Goal: Information Seeking & Learning: Learn about a topic

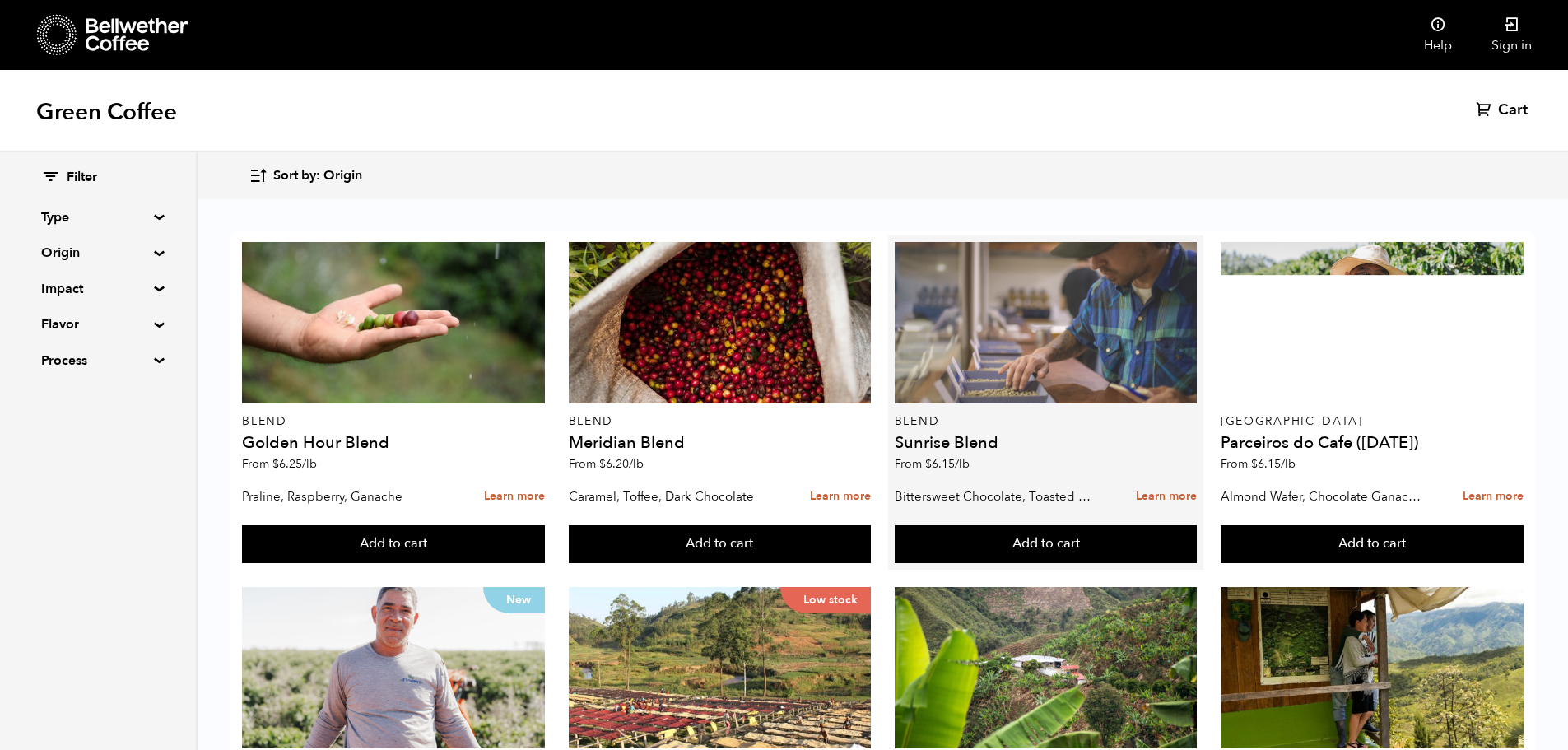
click at [1065, 342] on div at bounding box center [1046, 322] width 303 height 161
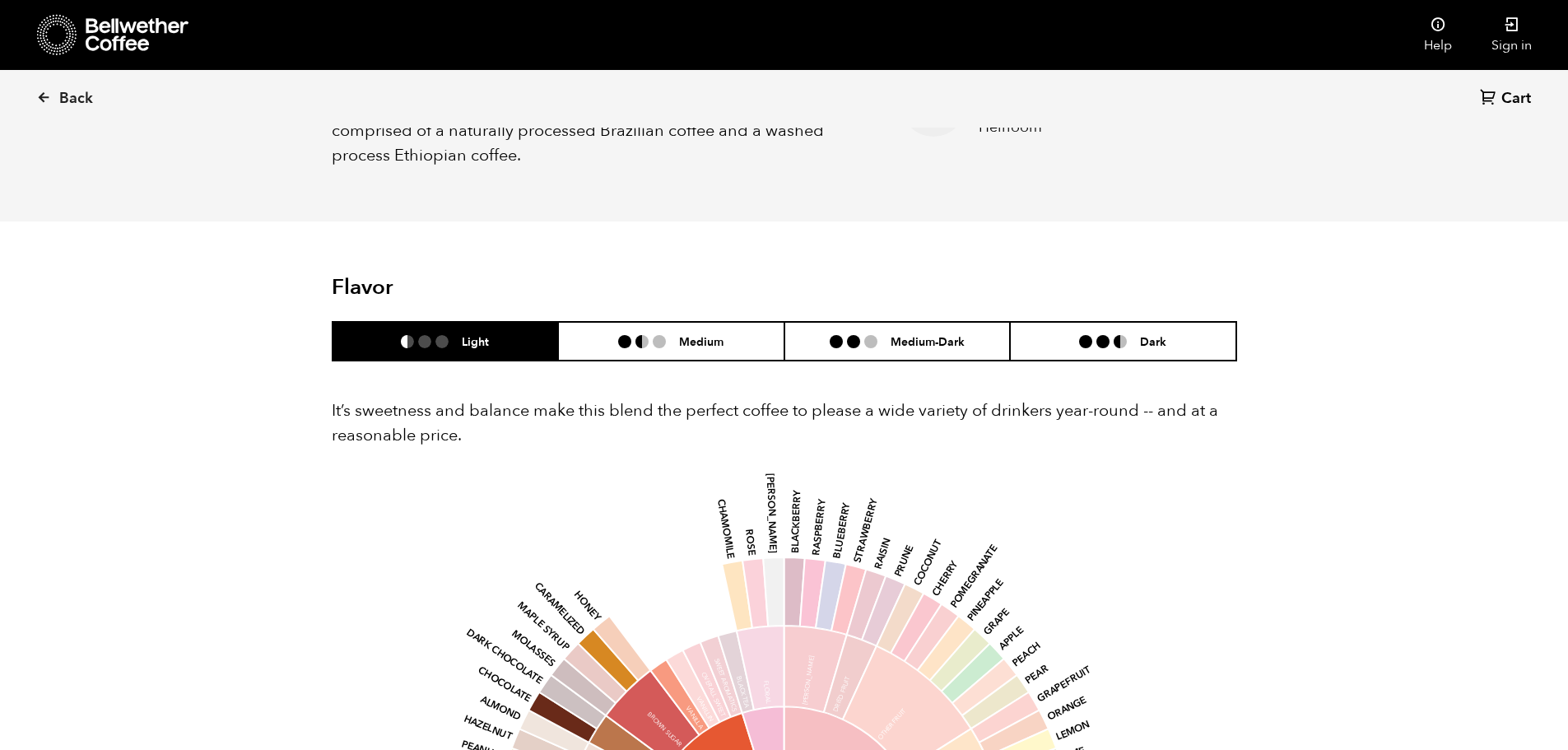
scroll to position [577, 0]
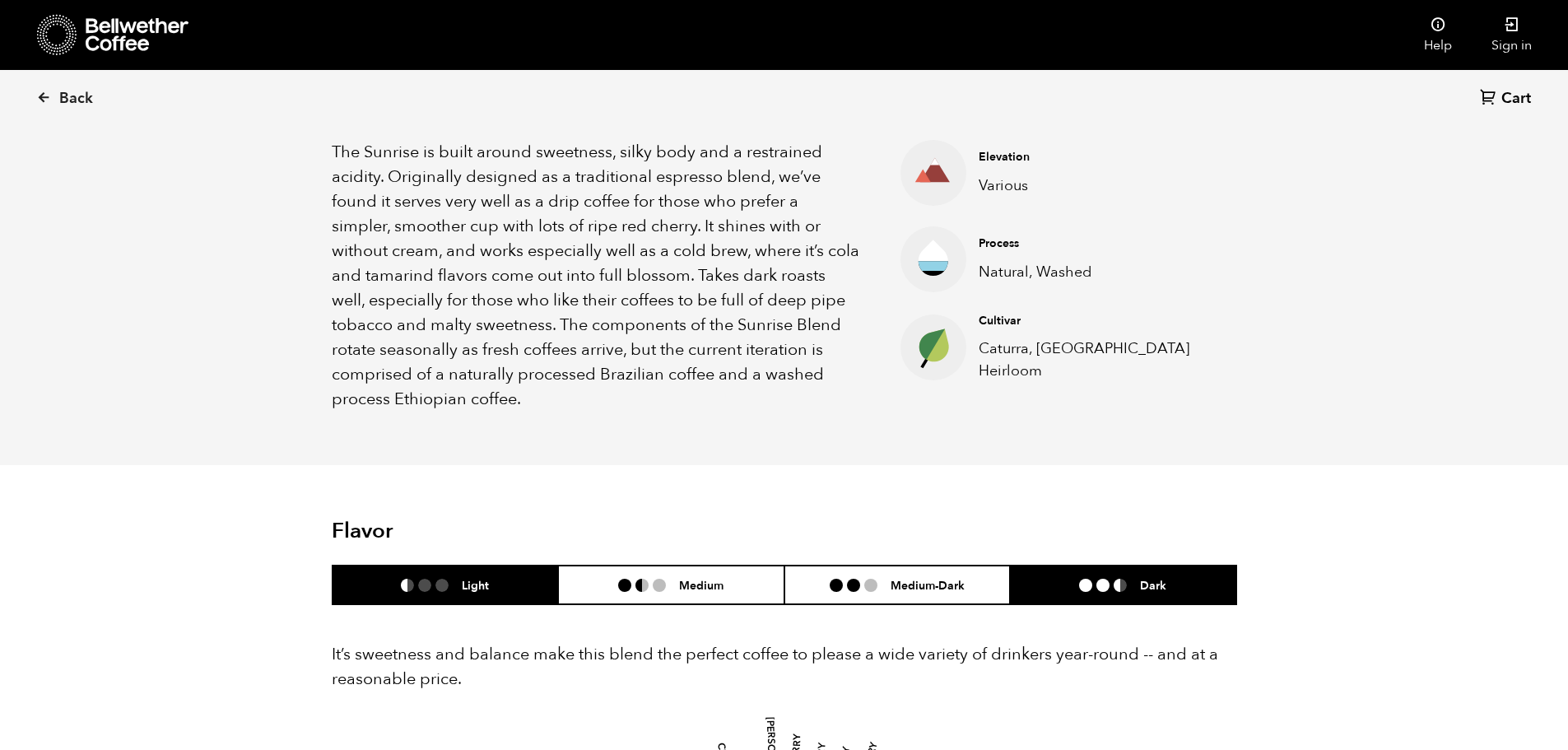
click at [1160, 588] on h6 "Dark" at bounding box center [1153, 585] width 26 height 14
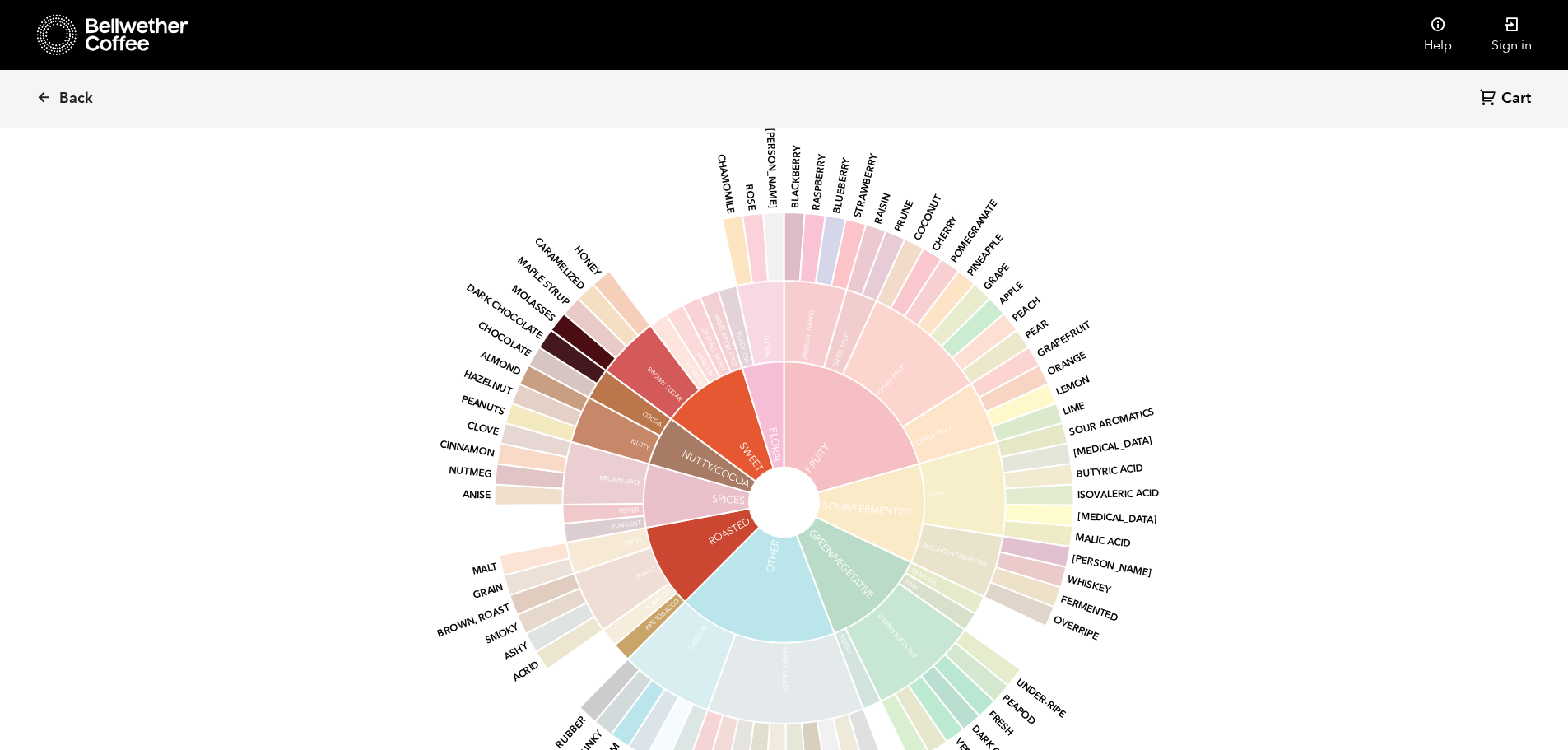
scroll to position [824, 0]
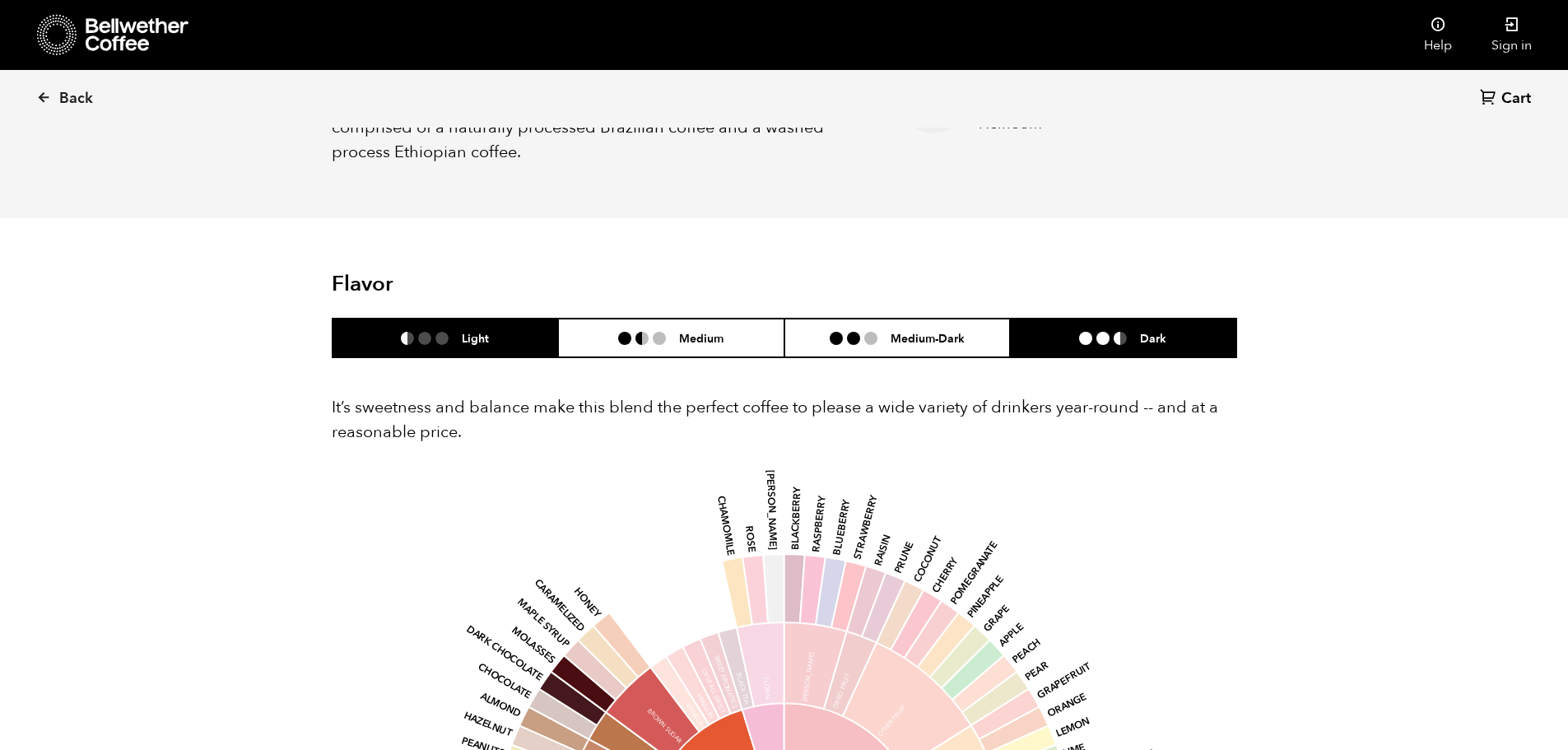
click at [474, 337] on h6 "Light" at bounding box center [475, 338] width 27 height 14
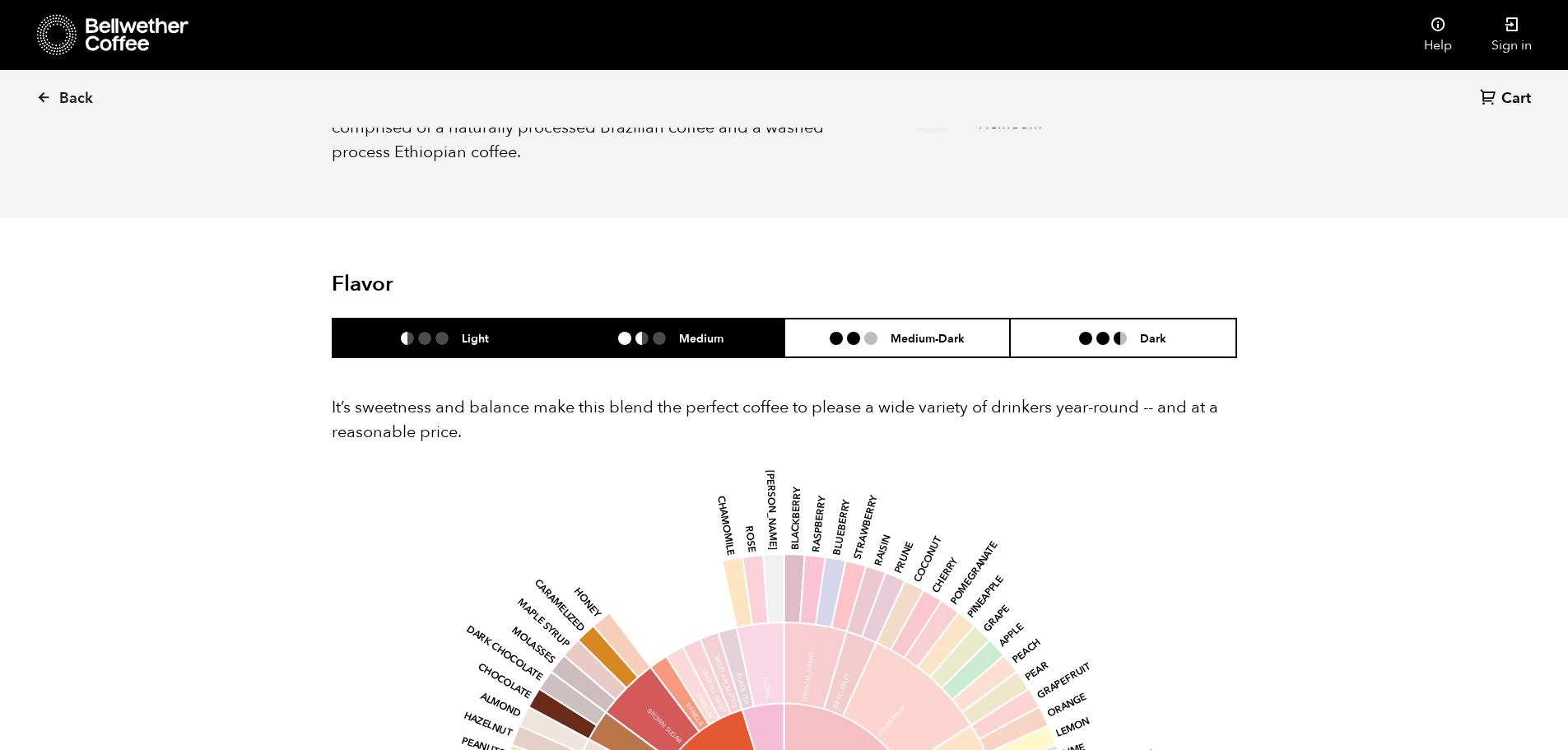
click at [618, 328] on li "Medium" at bounding box center [671, 338] width 226 height 38
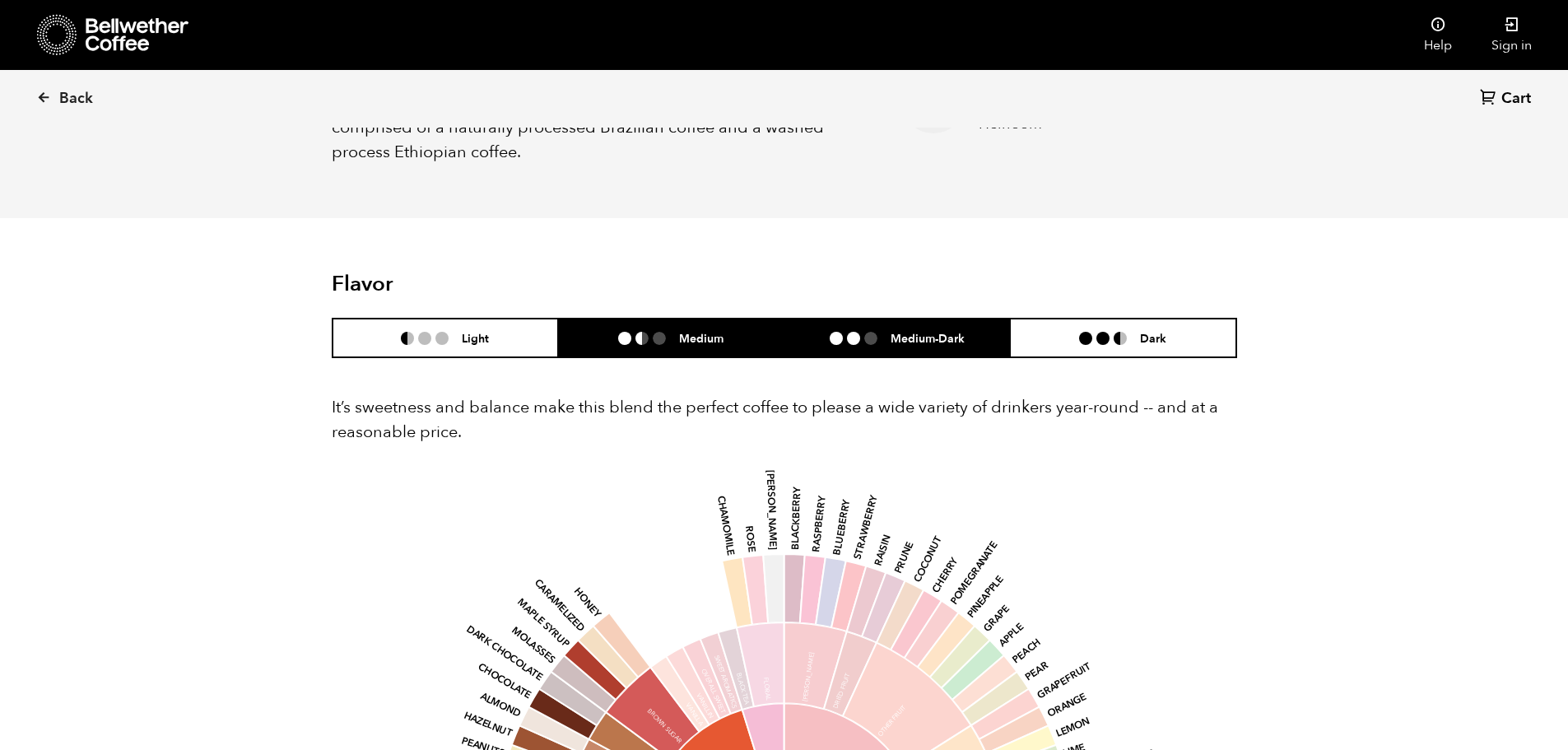
click at [895, 333] on h6 "Medium-Dark" at bounding box center [928, 338] width 74 height 14
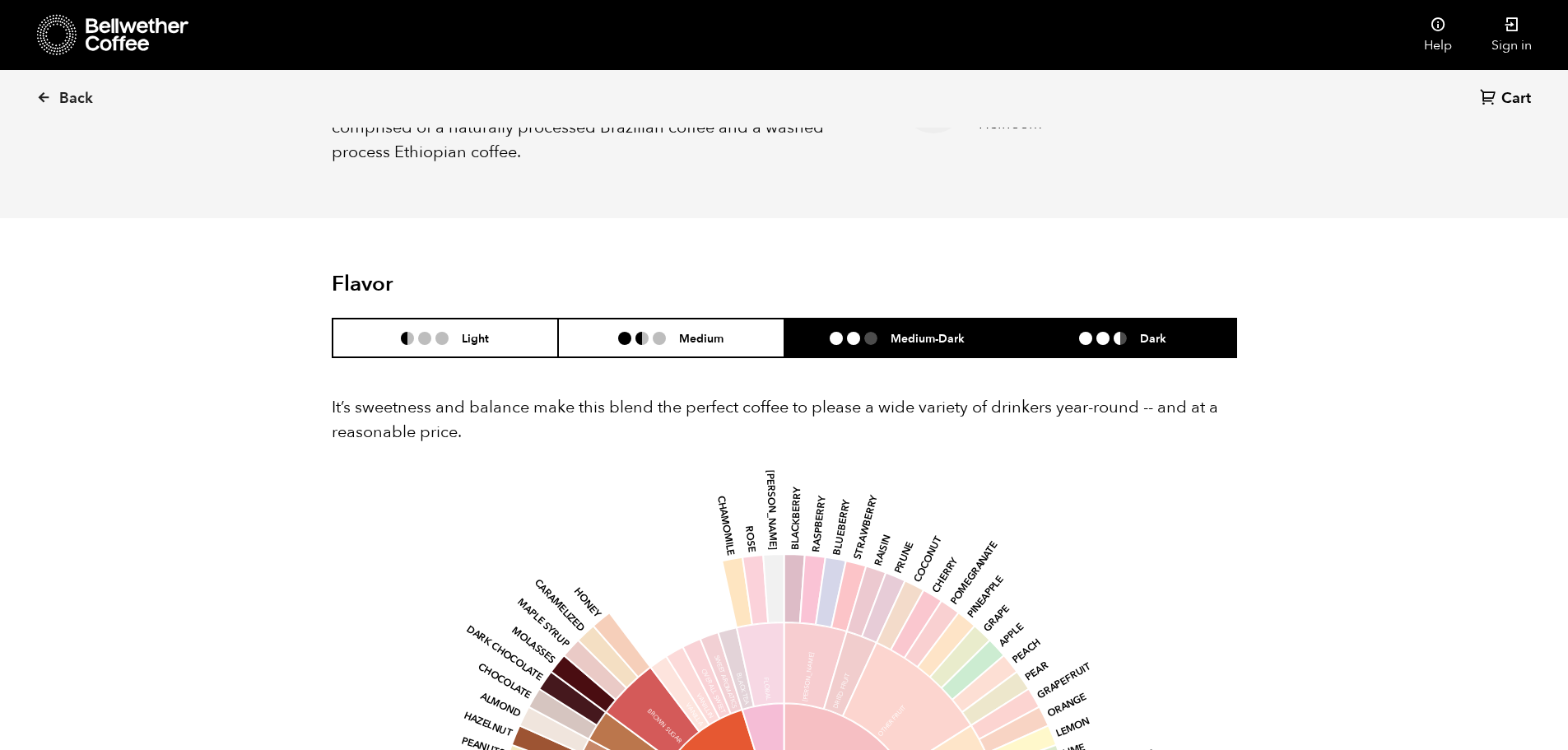
click at [1118, 340] on li at bounding box center [1120, 339] width 13 height 13
click at [899, 351] on li "Medium-Dark" at bounding box center [898, 338] width 226 height 38
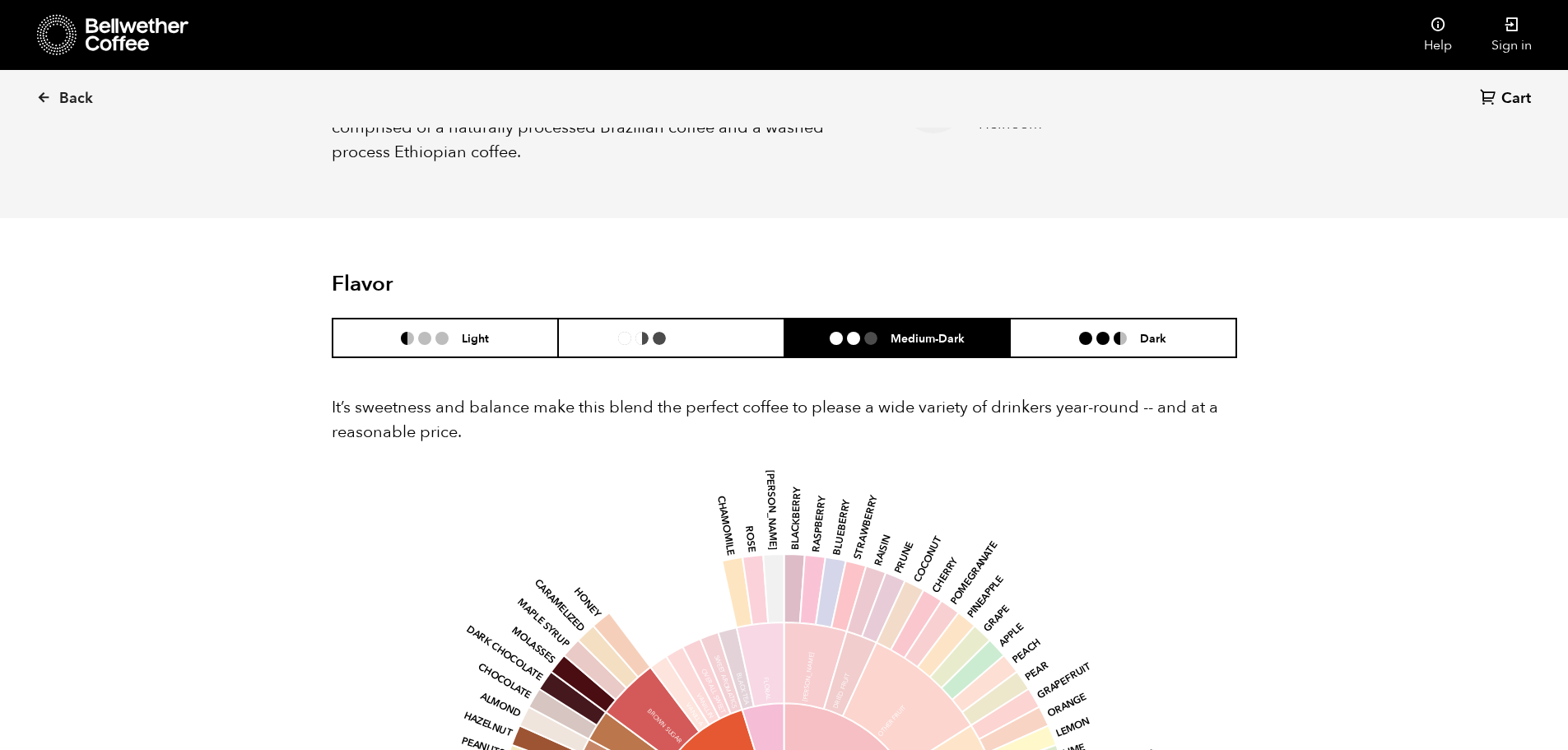
drag, startPoint x: 717, startPoint y: 352, endPoint x: 547, endPoint y: 363, distance: 170.4
click at [716, 352] on li "Medium" at bounding box center [671, 338] width 226 height 38
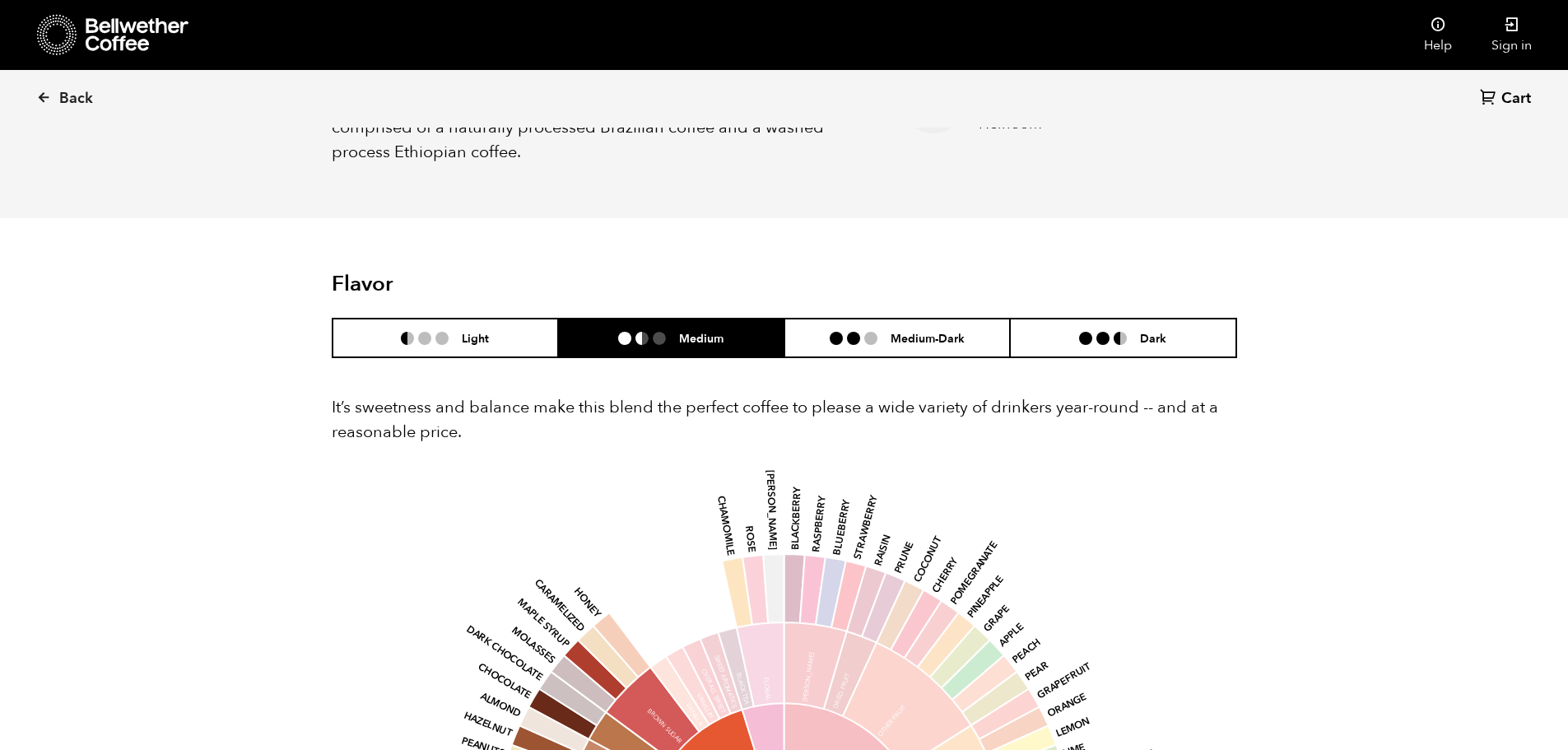
click at [488, 345] on h6 "Light" at bounding box center [475, 338] width 27 height 14
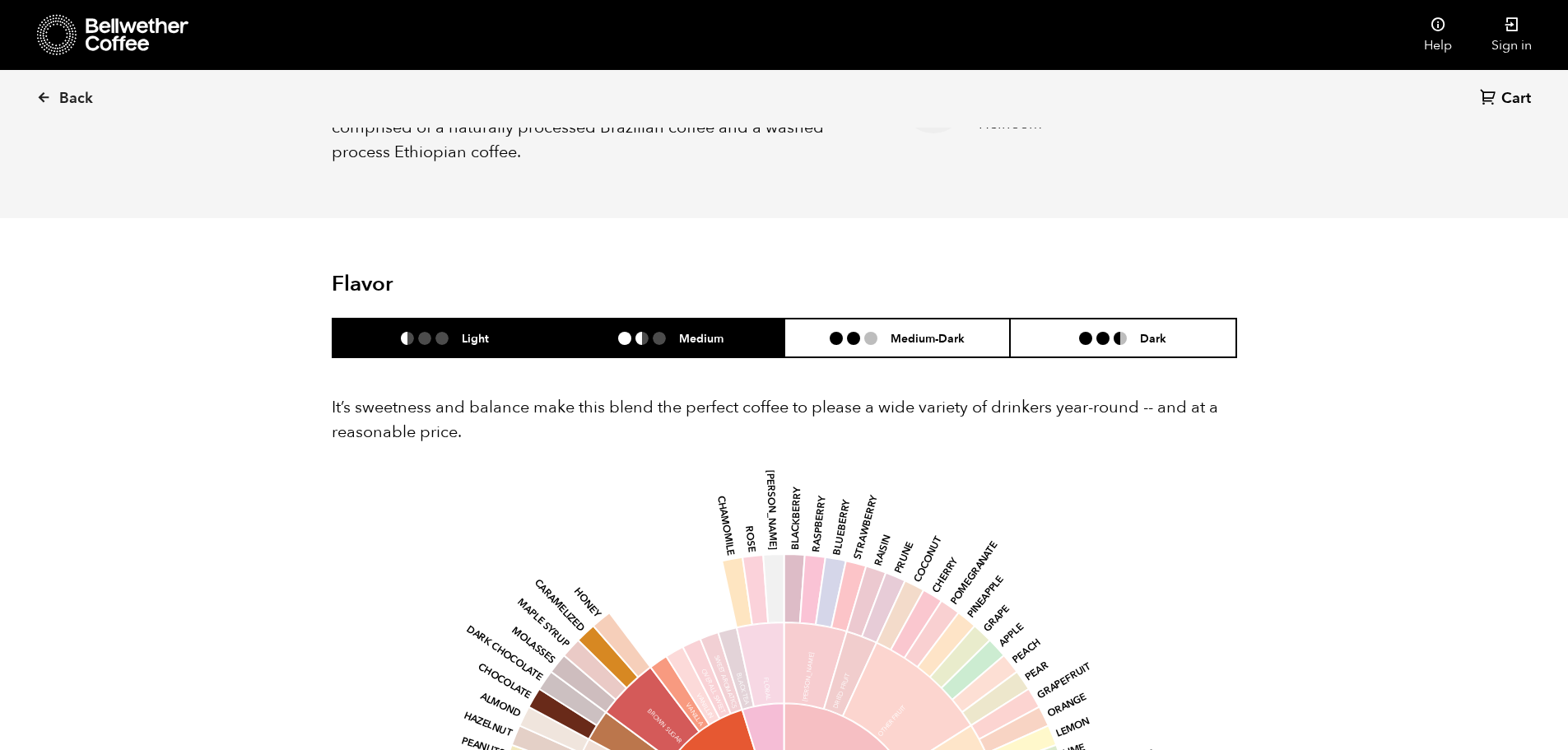
click at [596, 344] on li "Medium" at bounding box center [671, 338] width 226 height 38
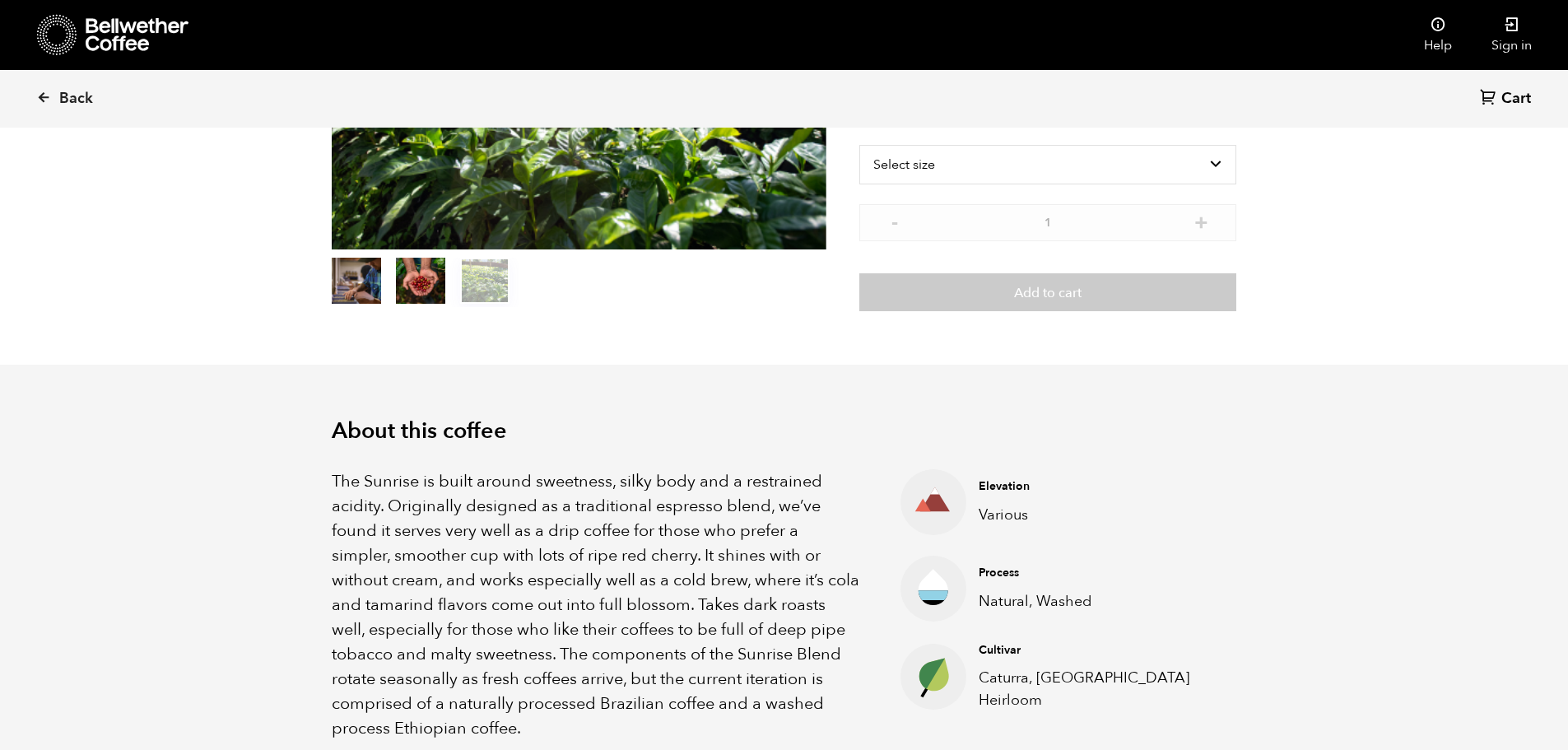
scroll to position [0, 0]
